Goal: Task Accomplishment & Management: Use online tool/utility

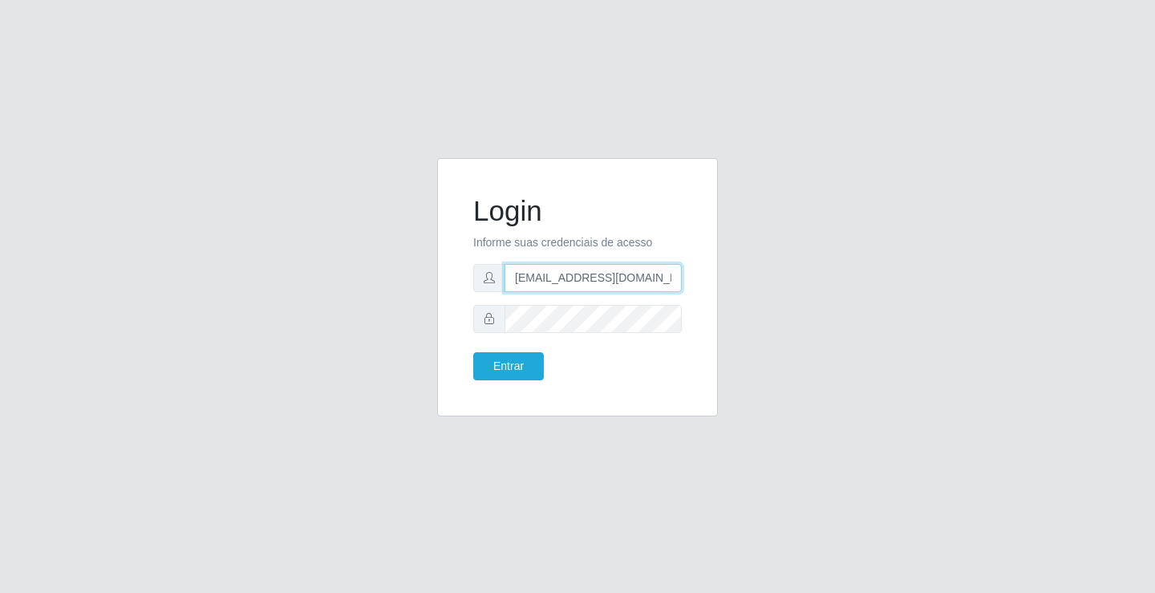
click at [678, 278] on input "[EMAIL_ADDRESS][DOMAIN_NAME]" at bounding box center [593, 278] width 177 height 28
type input "a"
type input "[EMAIL_ADDRESS][DOMAIN_NAME]"
click at [473, 352] on button "Entrar" at bounding box center [508, 366] width 71 height 28
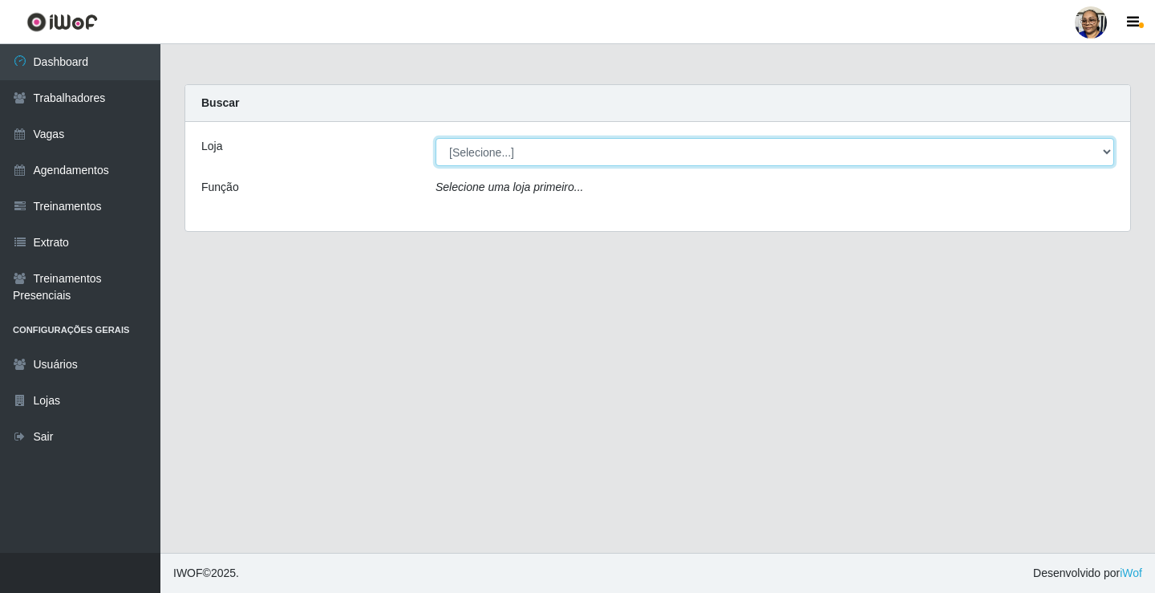
click at [1106, 152] on select "[Selecione...] Mercadinho [GEOGRAPHIC_DATA]" at bounding box center [775, 152] width 679 height 28
select select "345"
click at [436, 138] on select "[Selecione...] Mercadinho [GEOGRAPHIC_DATA]" at bounding box center [775, 152] width 679 height 28
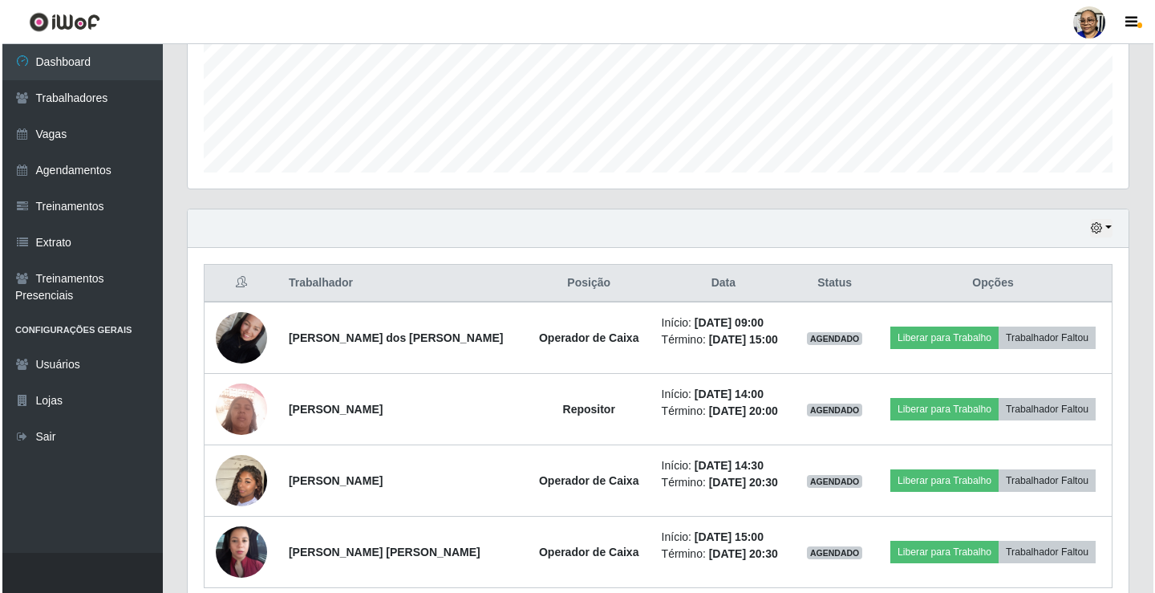
scroll to position [472, 0]
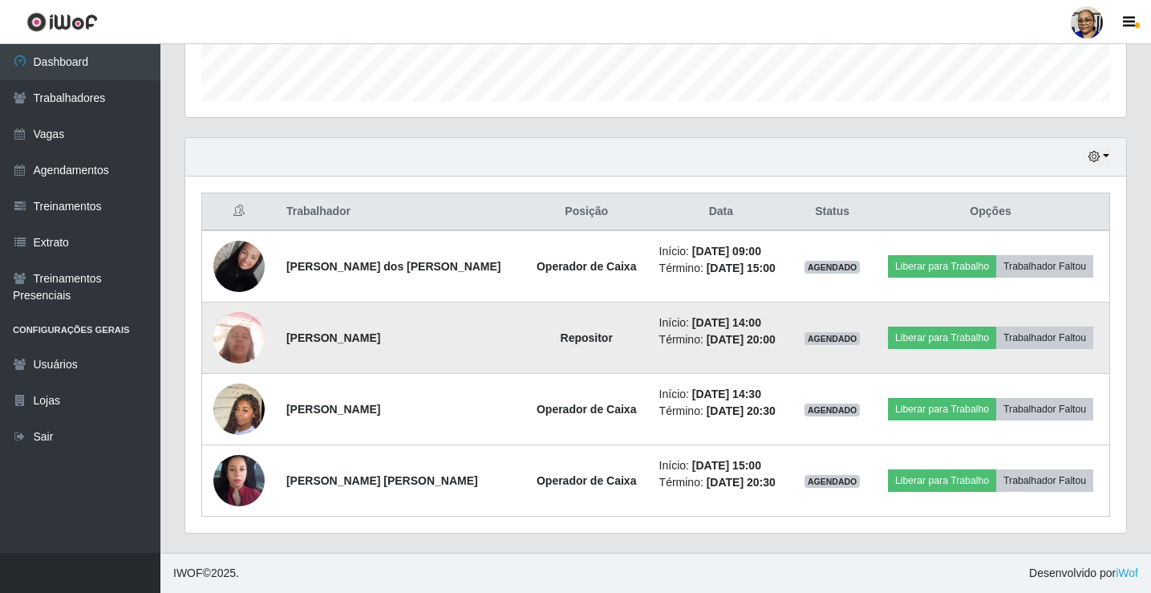
click at [240, 344] on img at bounding box center [238, 337] width 51 height 69
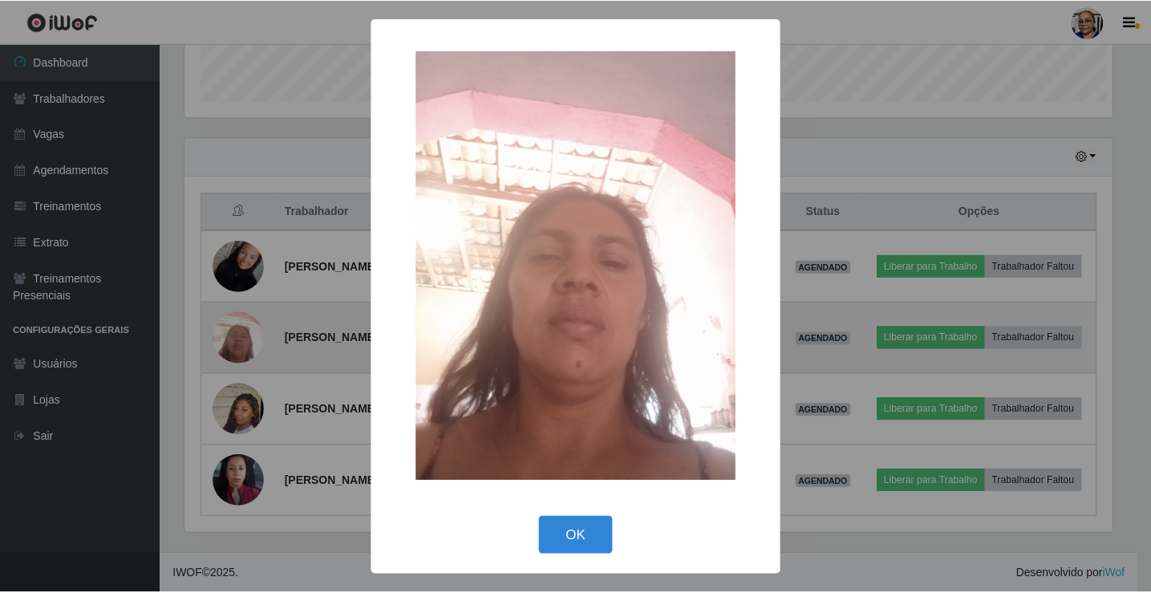
scroll to position [333, 931]
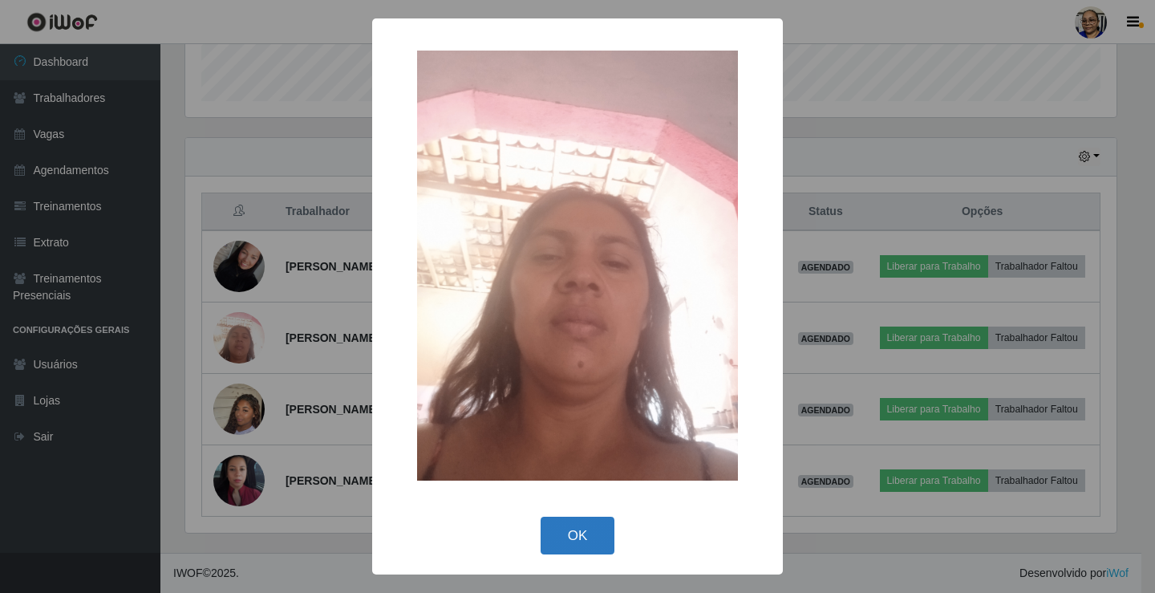
click at [581, 537] on button "OK" at bounding box center [578, 536] width 75 height 38
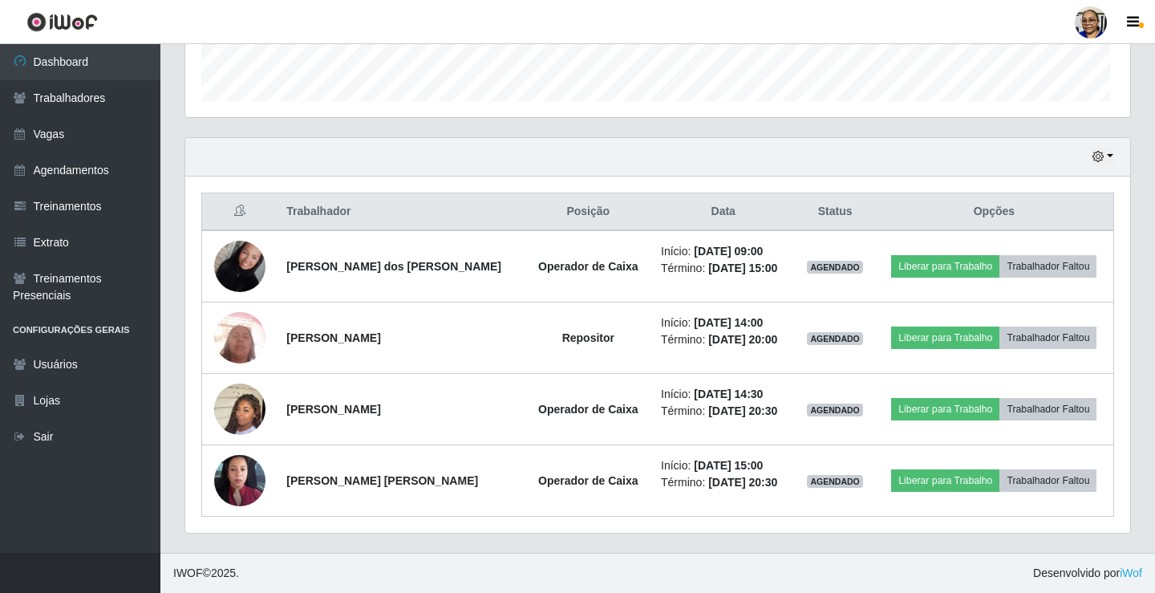
scroll to position [333, 941]
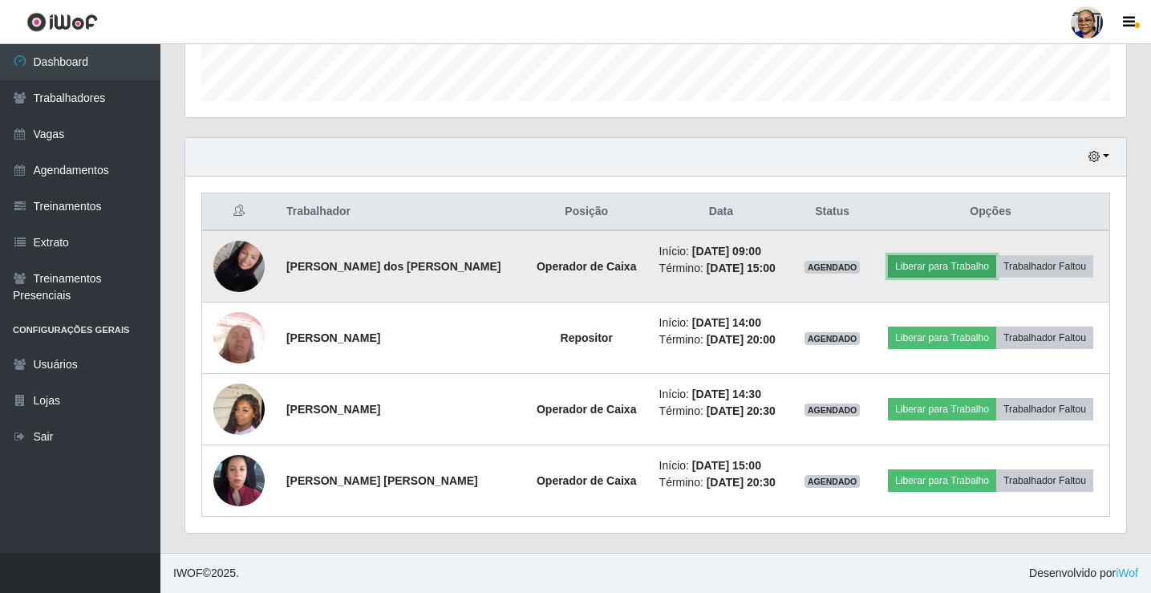
click at [952, 266] on button "Liberar para Trabalho" at bounding box center [942, 266] width 108 height 22
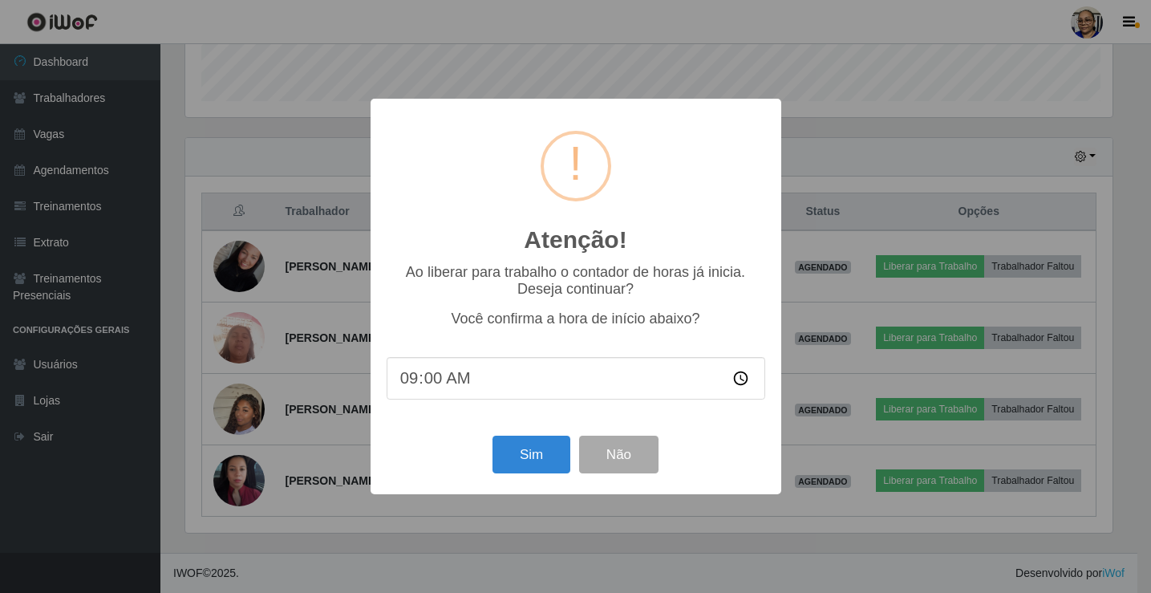
scroll to position [333, 931]
click at [541, 453] on button "Sim" at bounding box center [533, 455] width 78 height 38
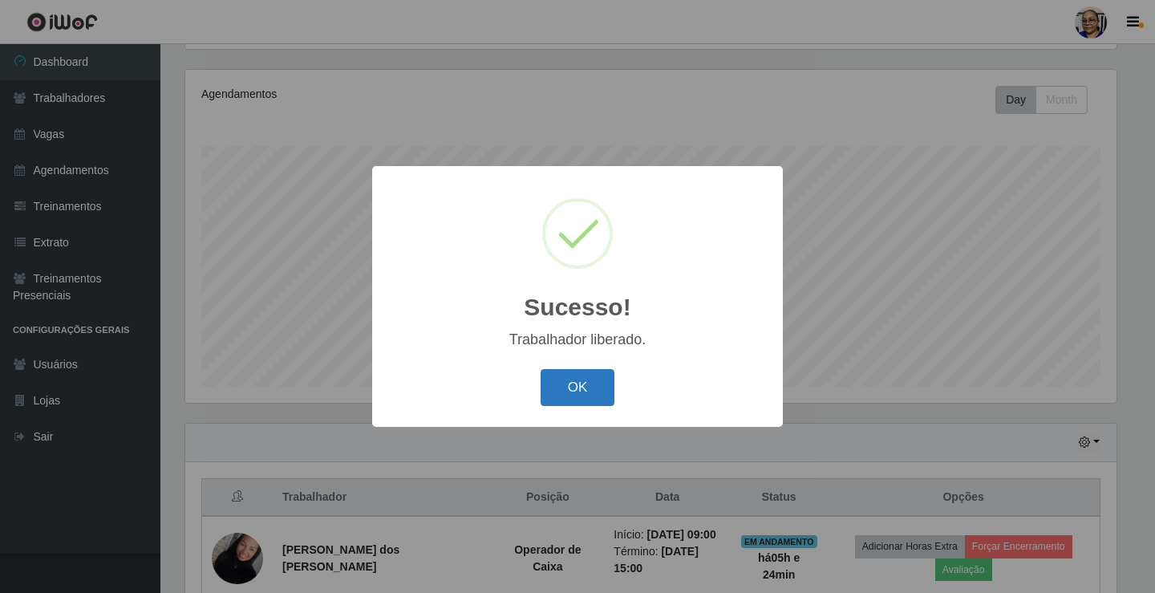
click at [592, 394] on button "OK" at bounding box center [578, 388] width 75 height 38
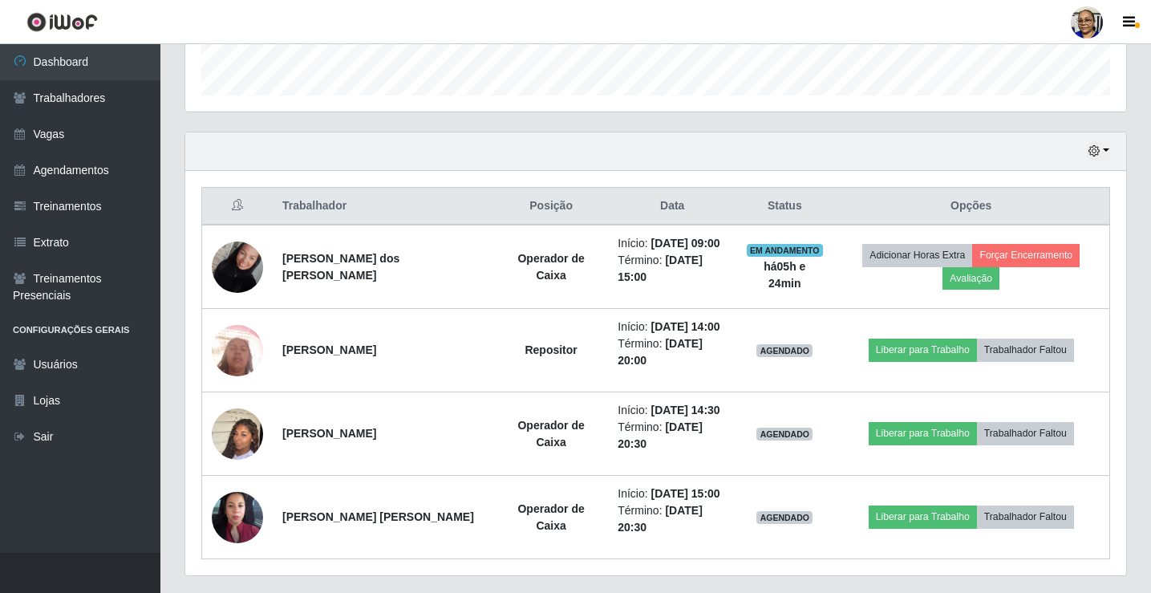
scroll to position [508, 0]
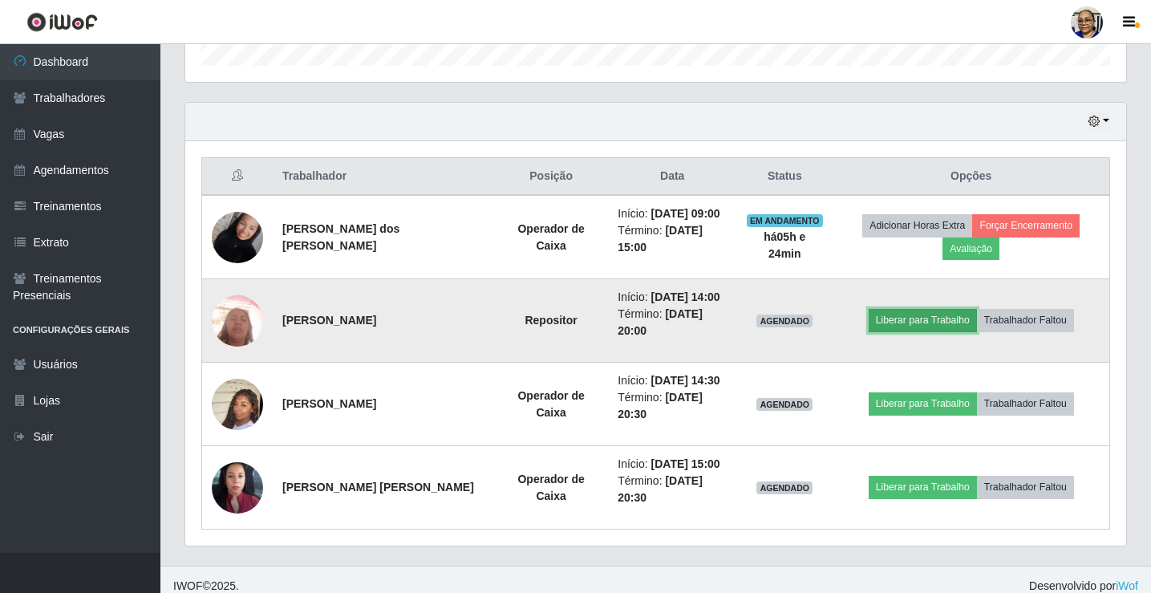
click at [929, 322] on button "Liberar para Trabalho" at bounding box center [923, 320] width 108 height 22
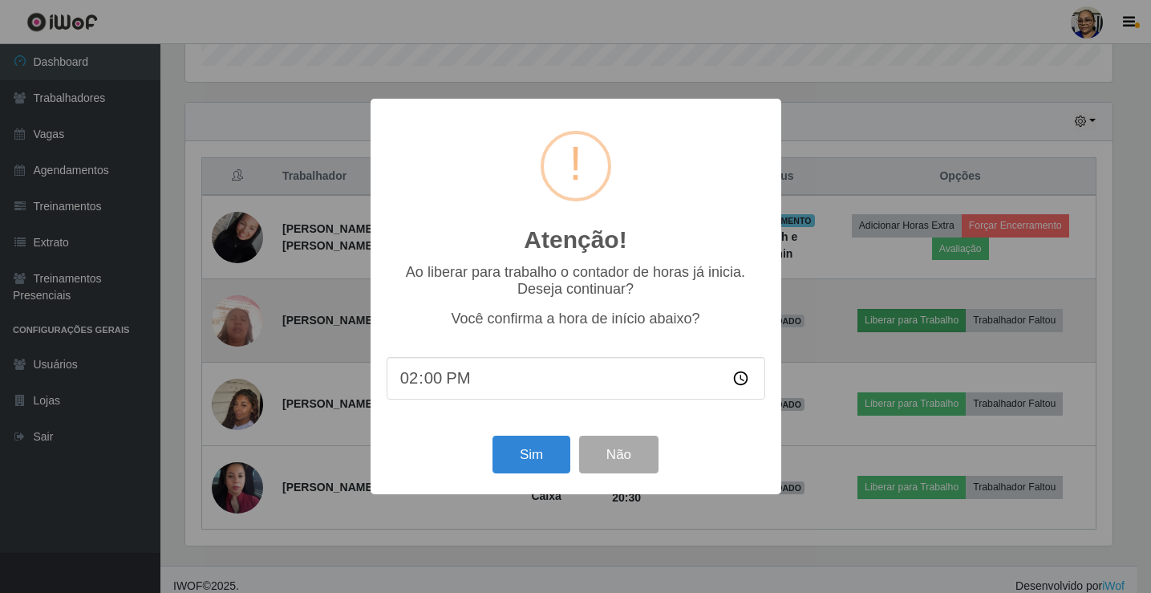
scroll to position [333, 931]
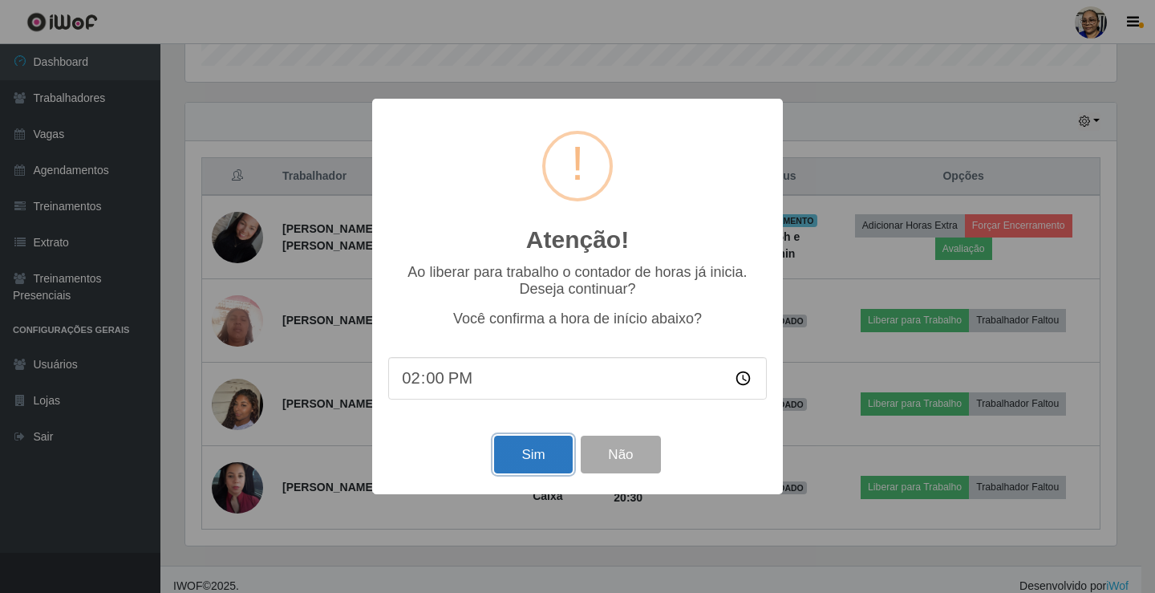
click at [524, 455] on button "Sim" at bounding box center [533, 455] width 78 height 38
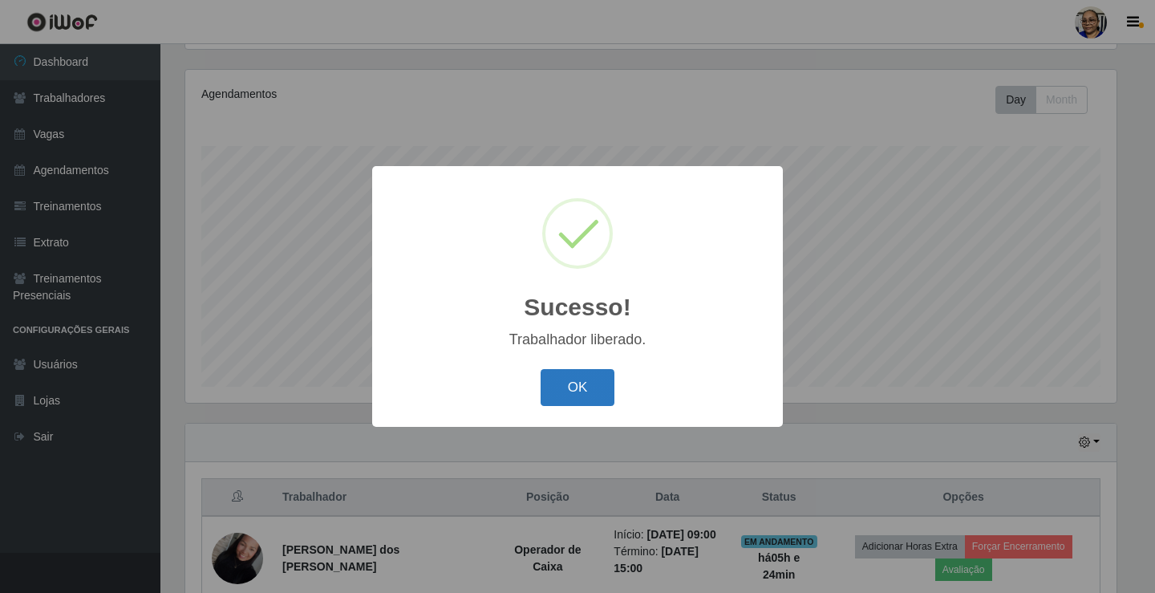
click at [580, 390] on button "OK" at bounding box center [578, 388] width 75 height 38
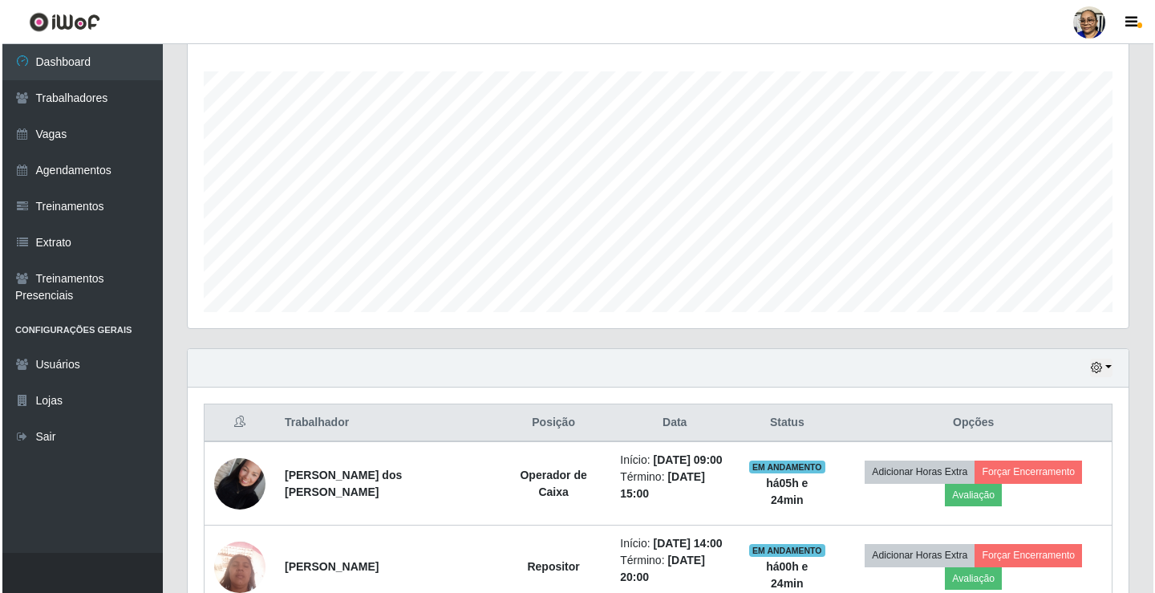
scroll to position [508, 0]
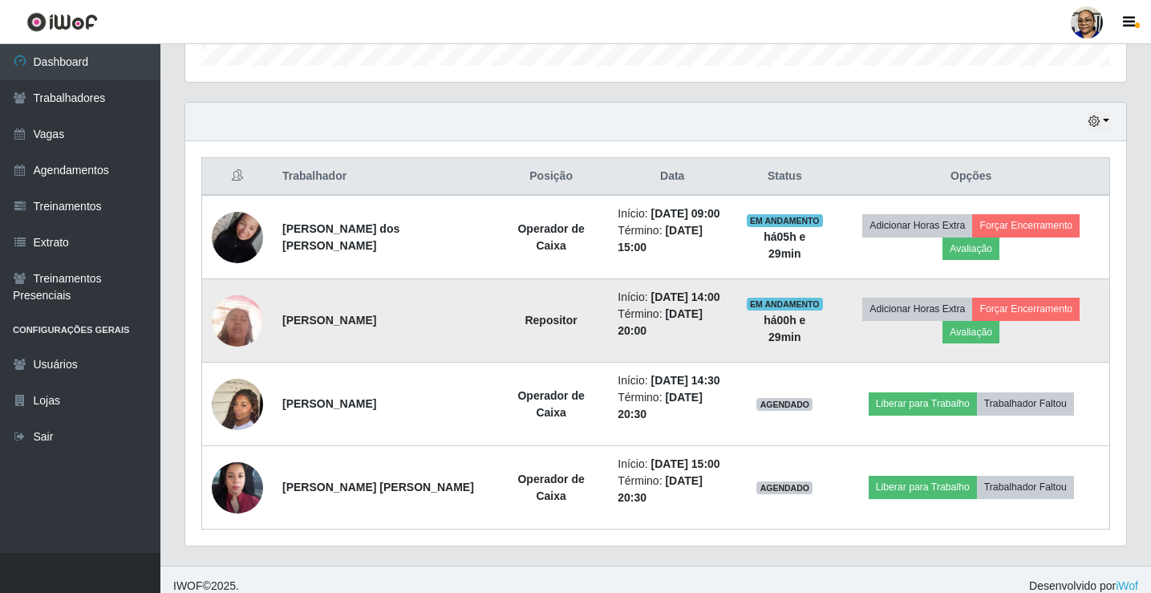
click at [240, 326] on img at bounding box center [237, 320] width 51 height 69
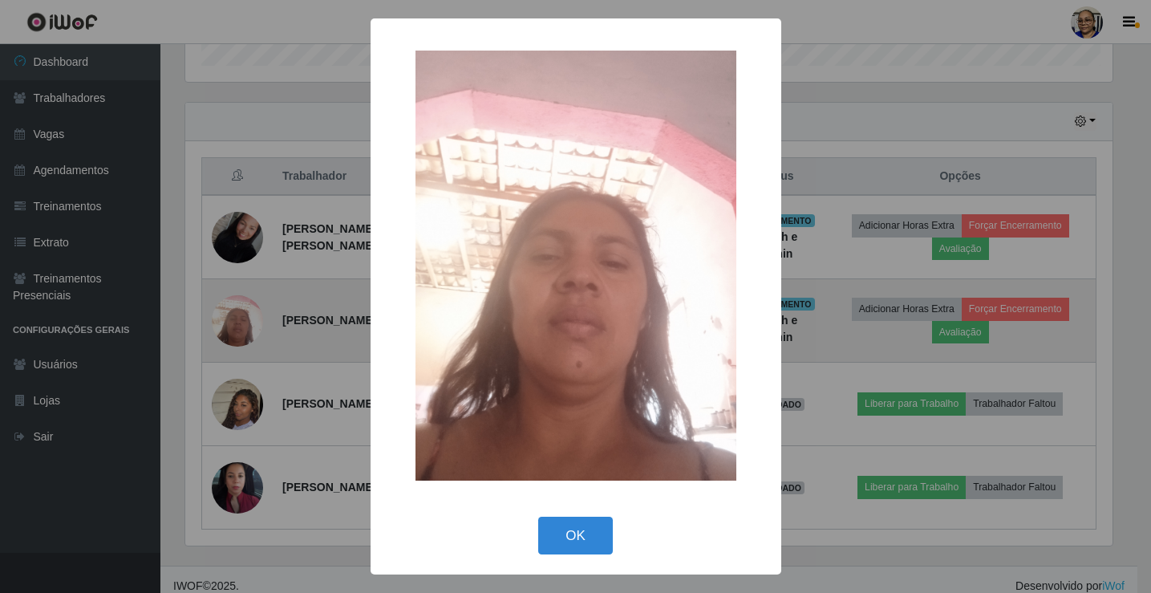
scroll to position [333, 931]
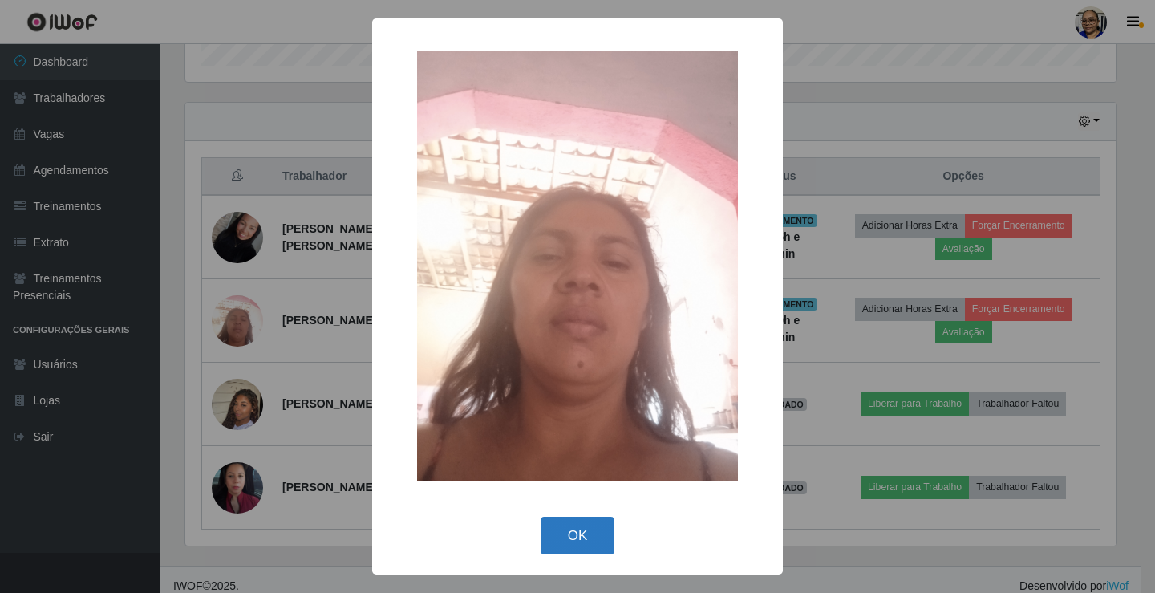
click at [590, 530] on button "OK" at bounding box center [578, 536] width 75 height 38
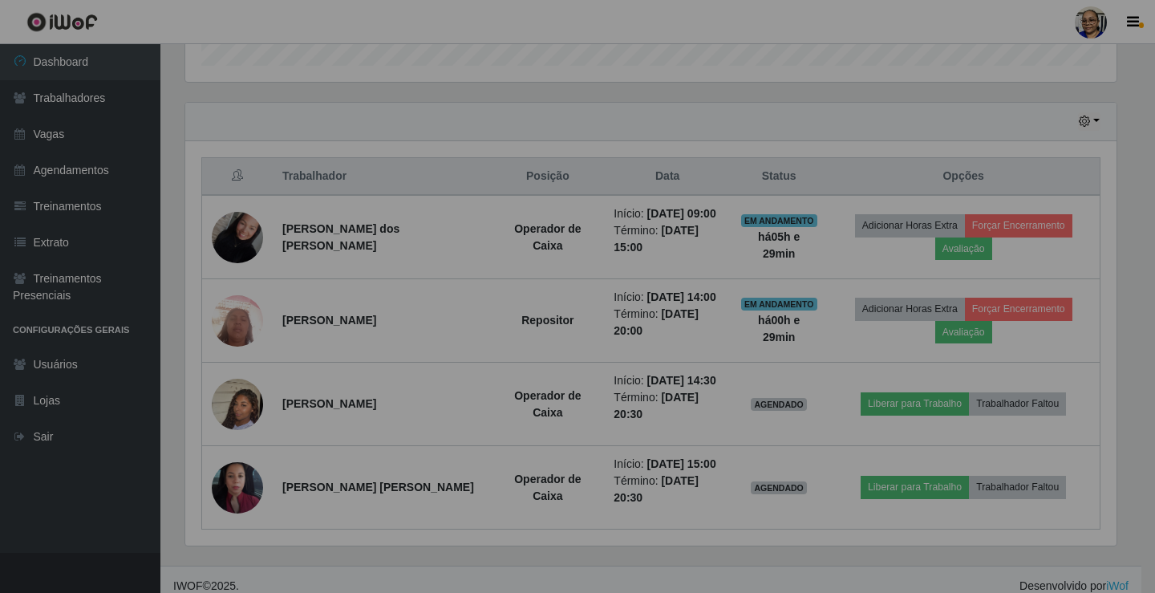
scroll to position [333, 941]
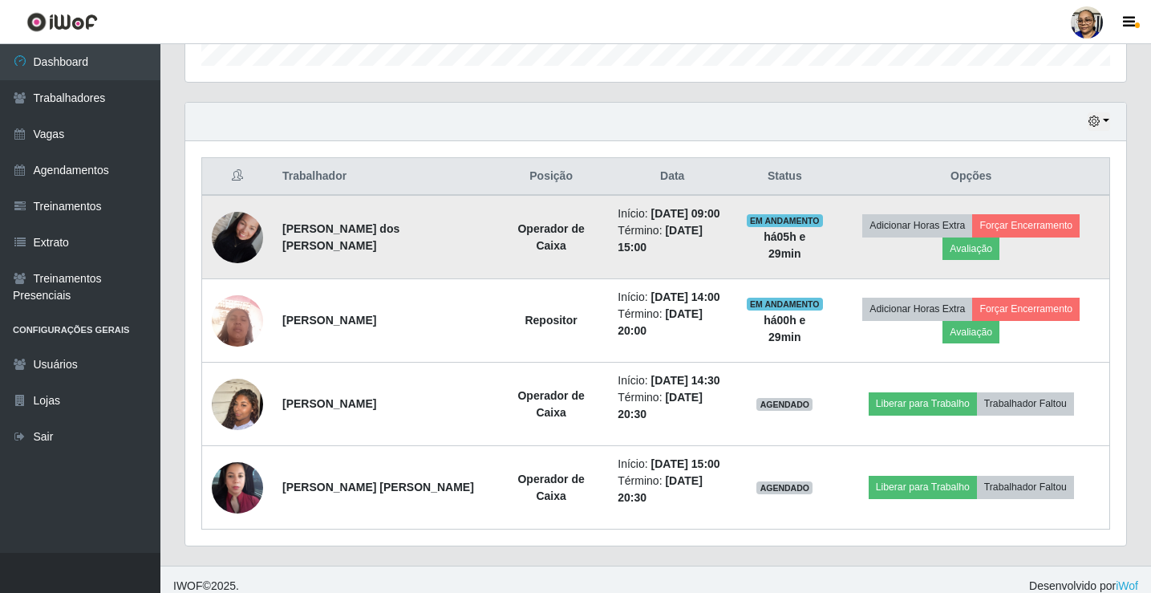
click at [249, 252] on img at bounding box center [237, 237] width 51 height 68
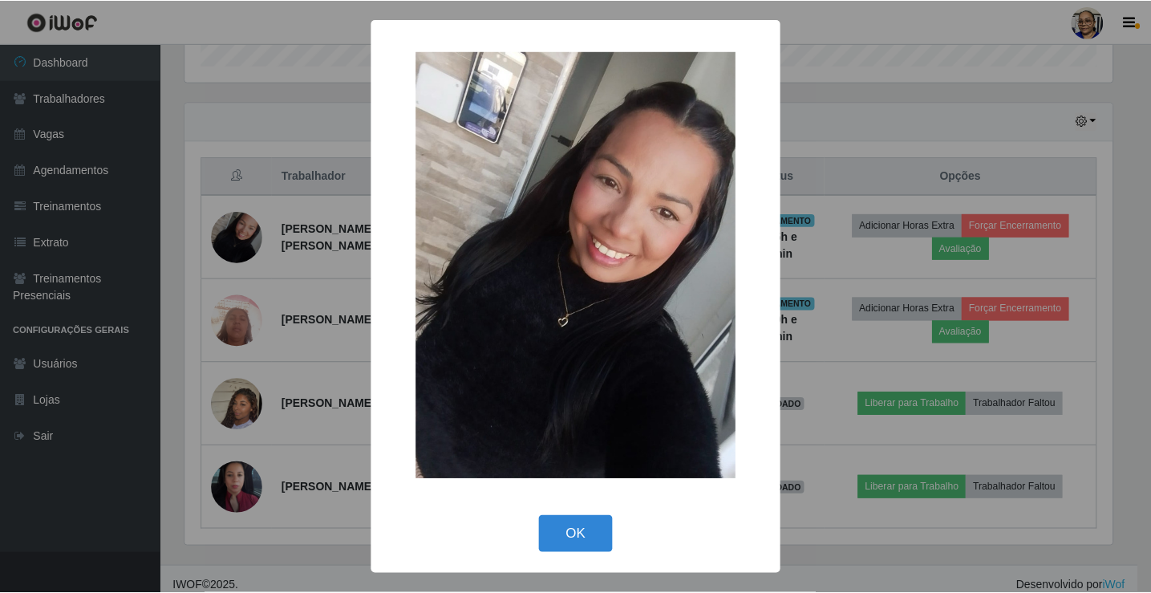
scroll to position [333, 931]
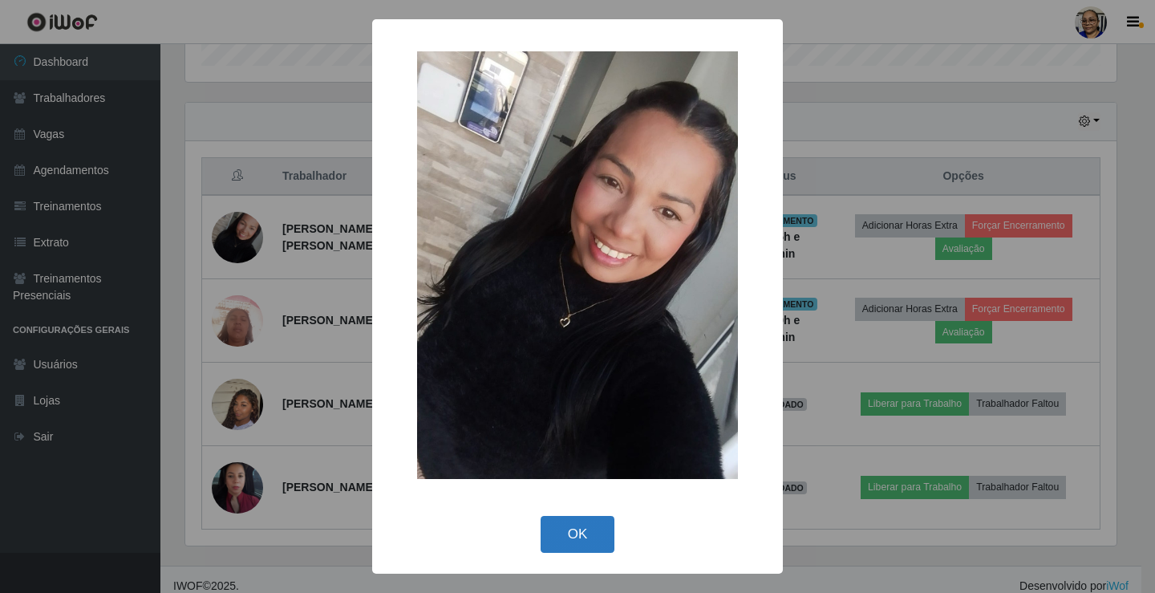
click at [560, 539] on button "OK" at bounding box center [578, 535] width 75 height 38
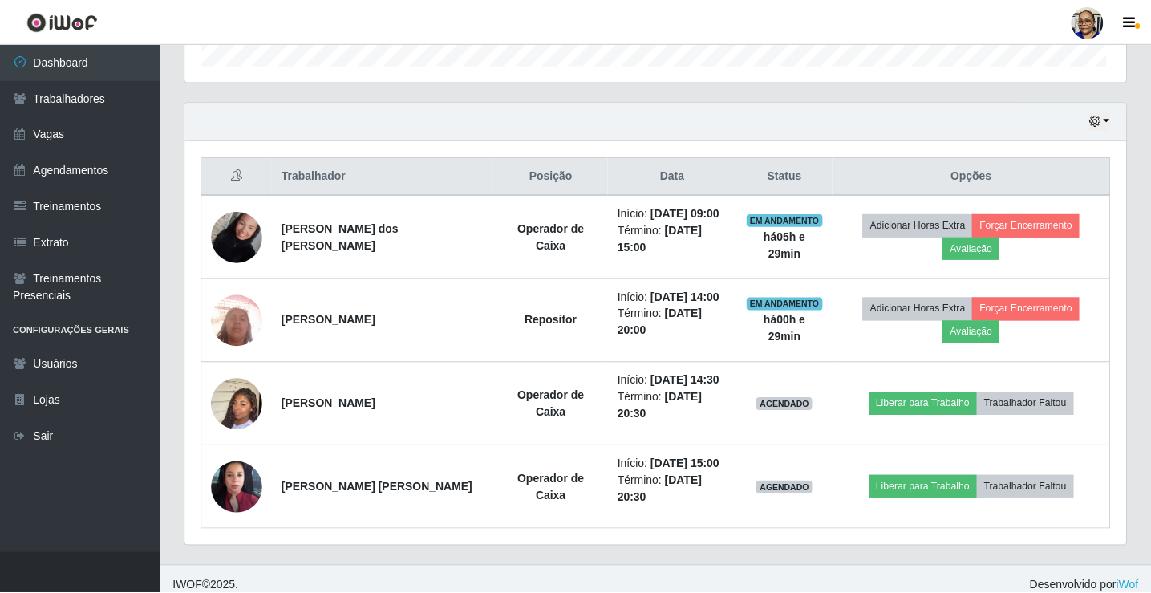
scroll to position [333, 941]
